Goal: Task Accomplishment & Management: Manage account settings

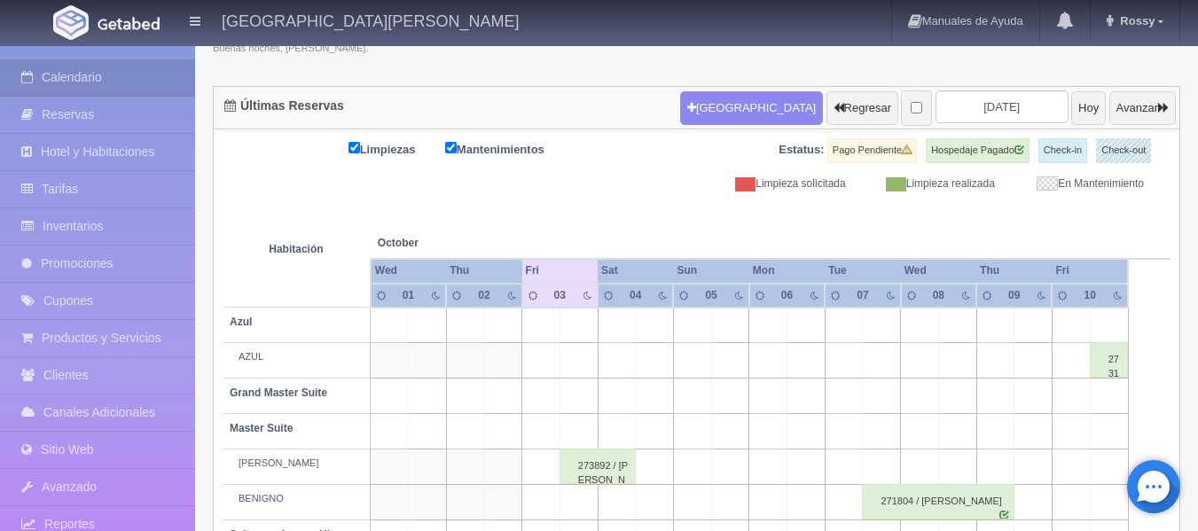
scroll to position [139, 0]
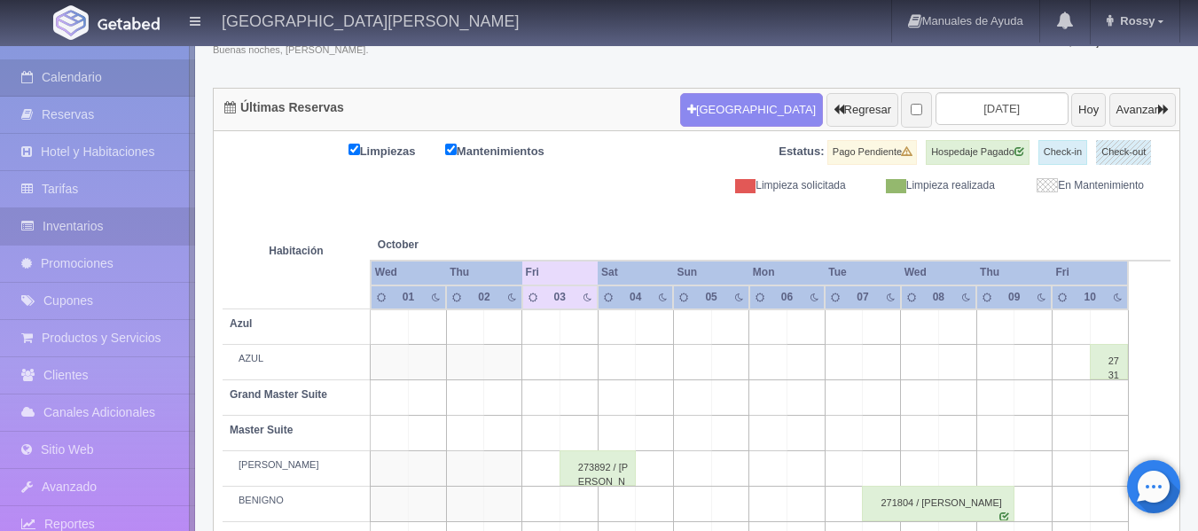
click at [90, 230] on link "Inventarios" at bounding box center [97, 226] width 195 height 36
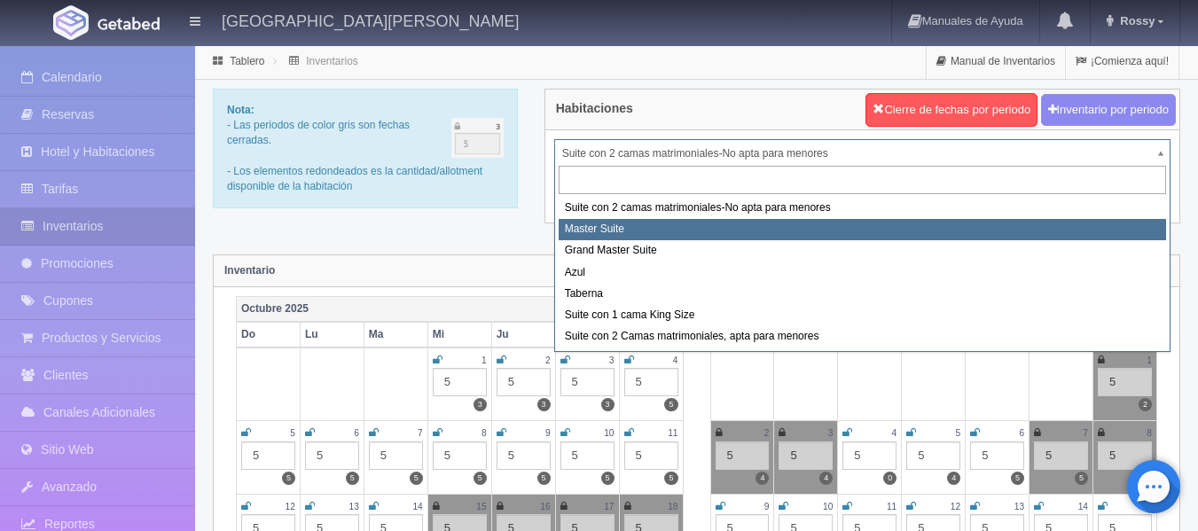
select select "1894"
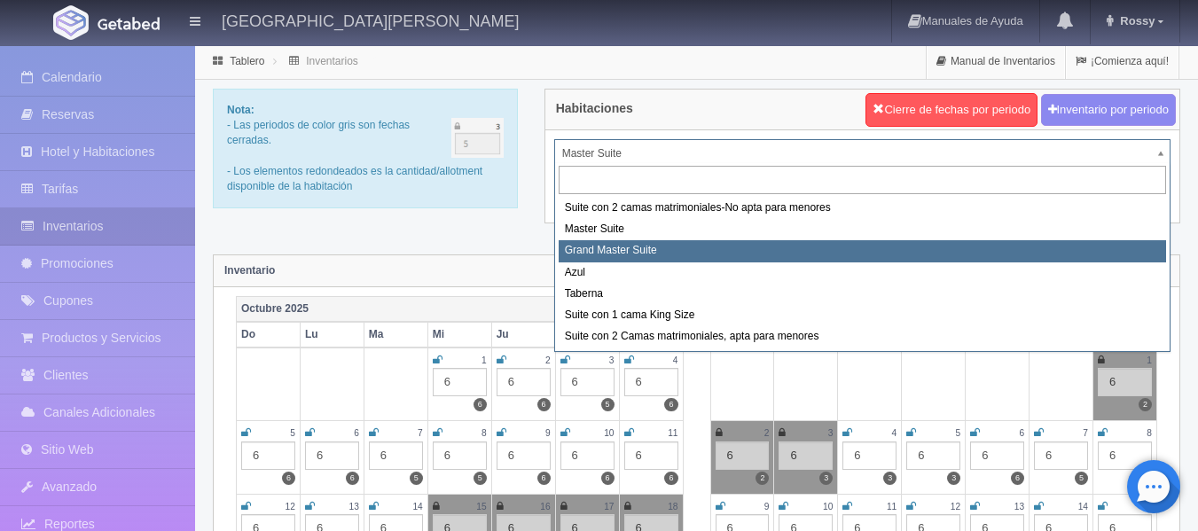
select select "1918"
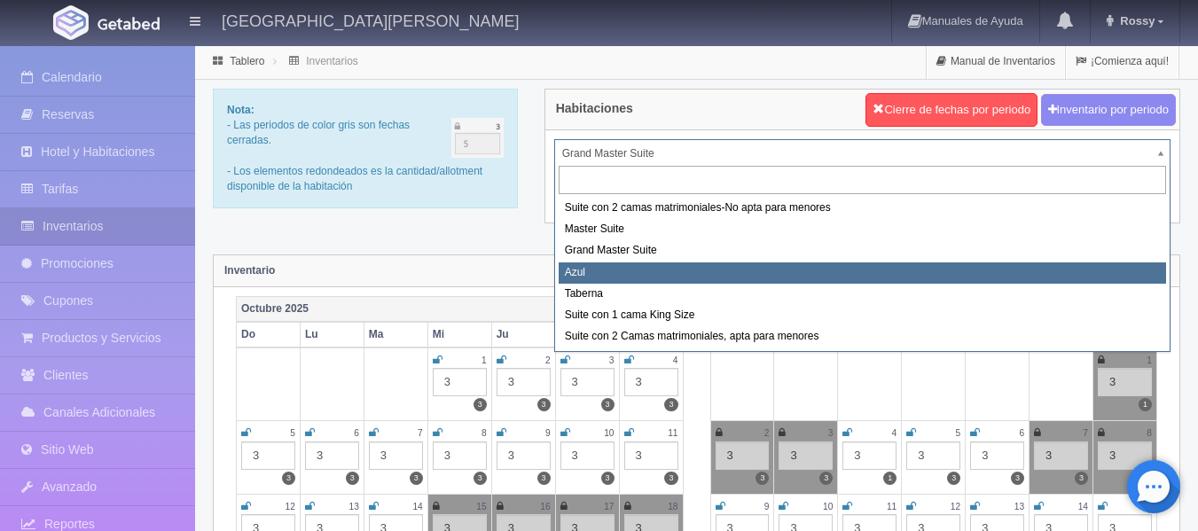
select select "1919"
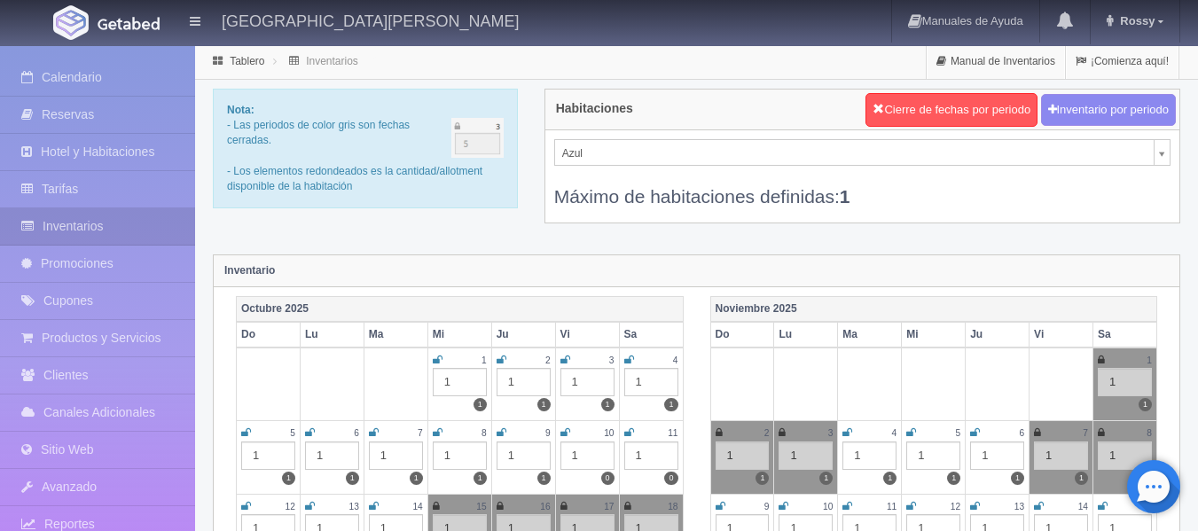
click at [1171, 153] on div "Azul Suite con 2 camas matrimoniales-No apta para menores Master Suite Grand Ma…" at bounding box center [862, 176] width 634 height 92
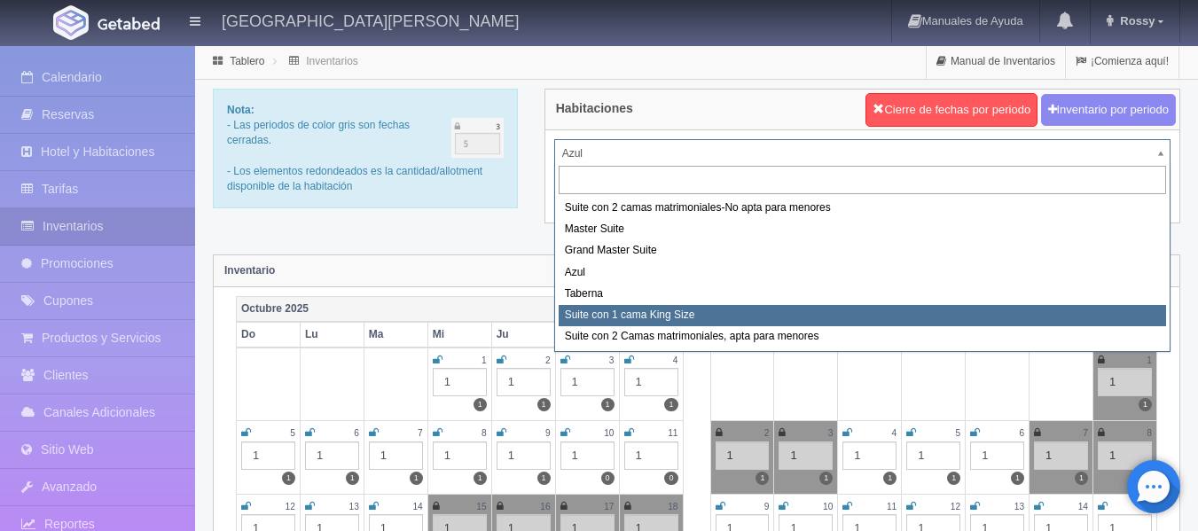
select select "1921"
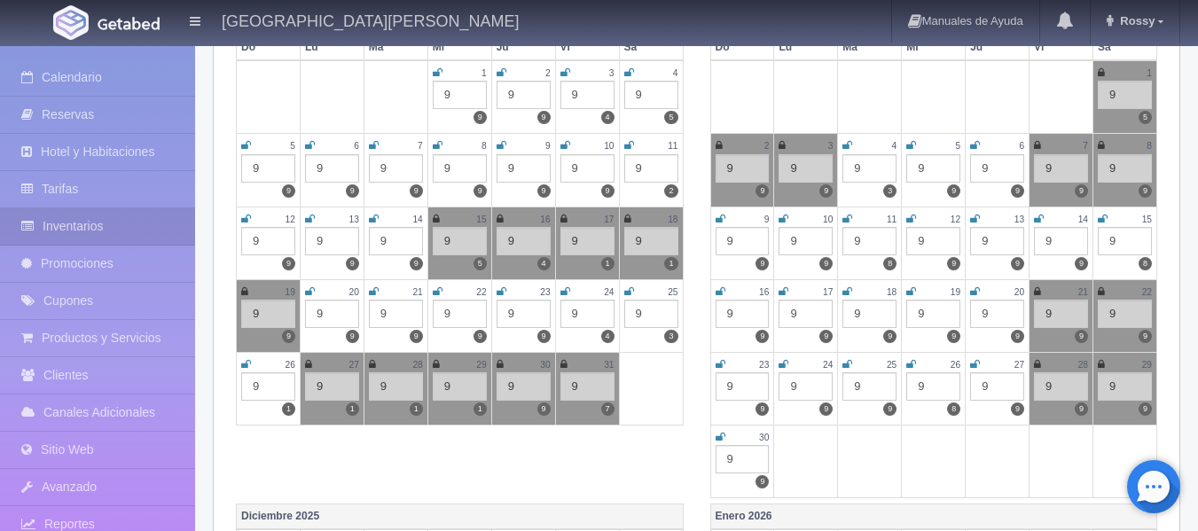
scroll to position [298, 0]
